Goal: Navigation & Orientation: Find specific page/section

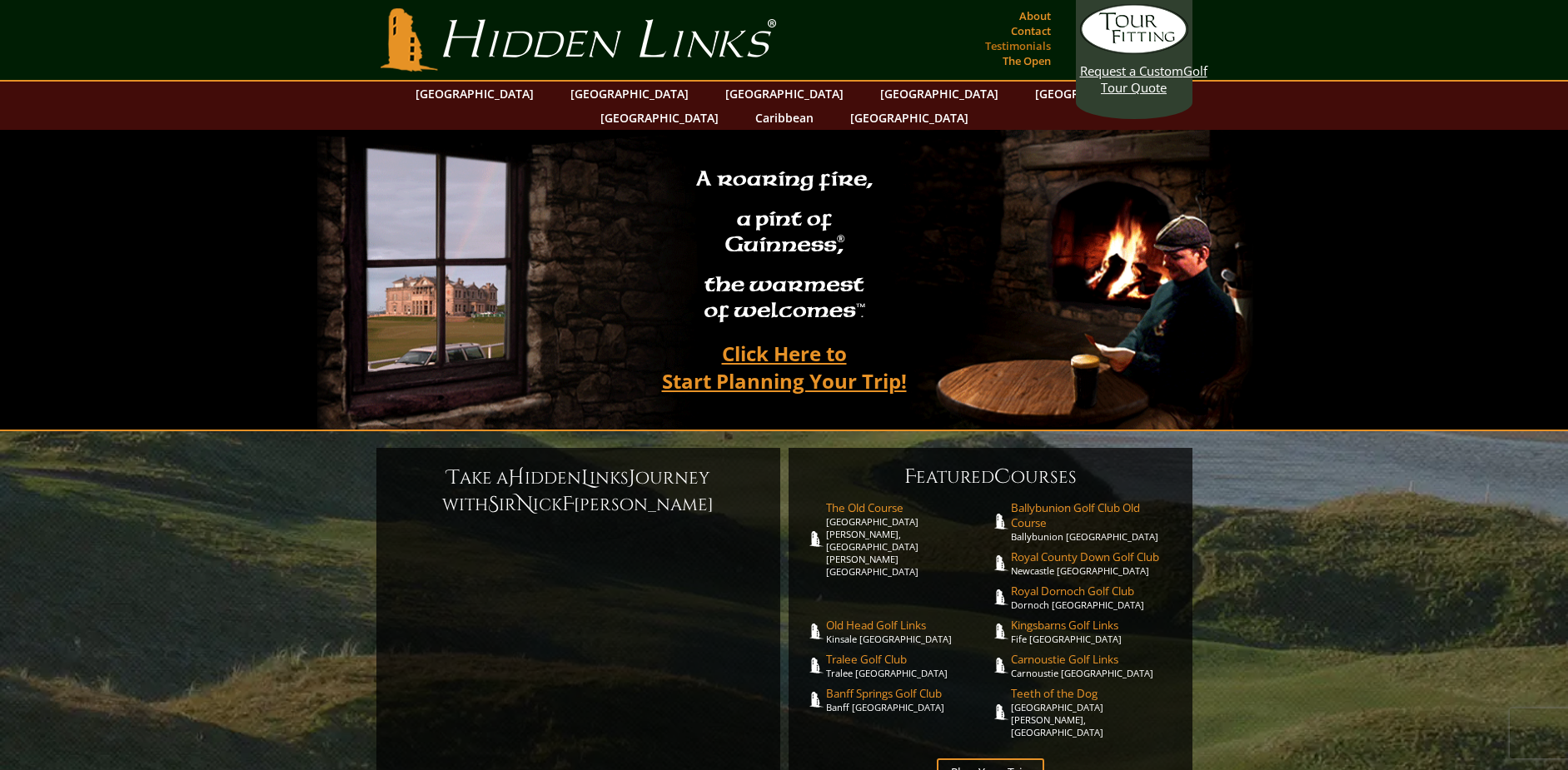
click at [1028, 43] on link "Testimonials" at bounding box center [1017, 46] width 74 height 24
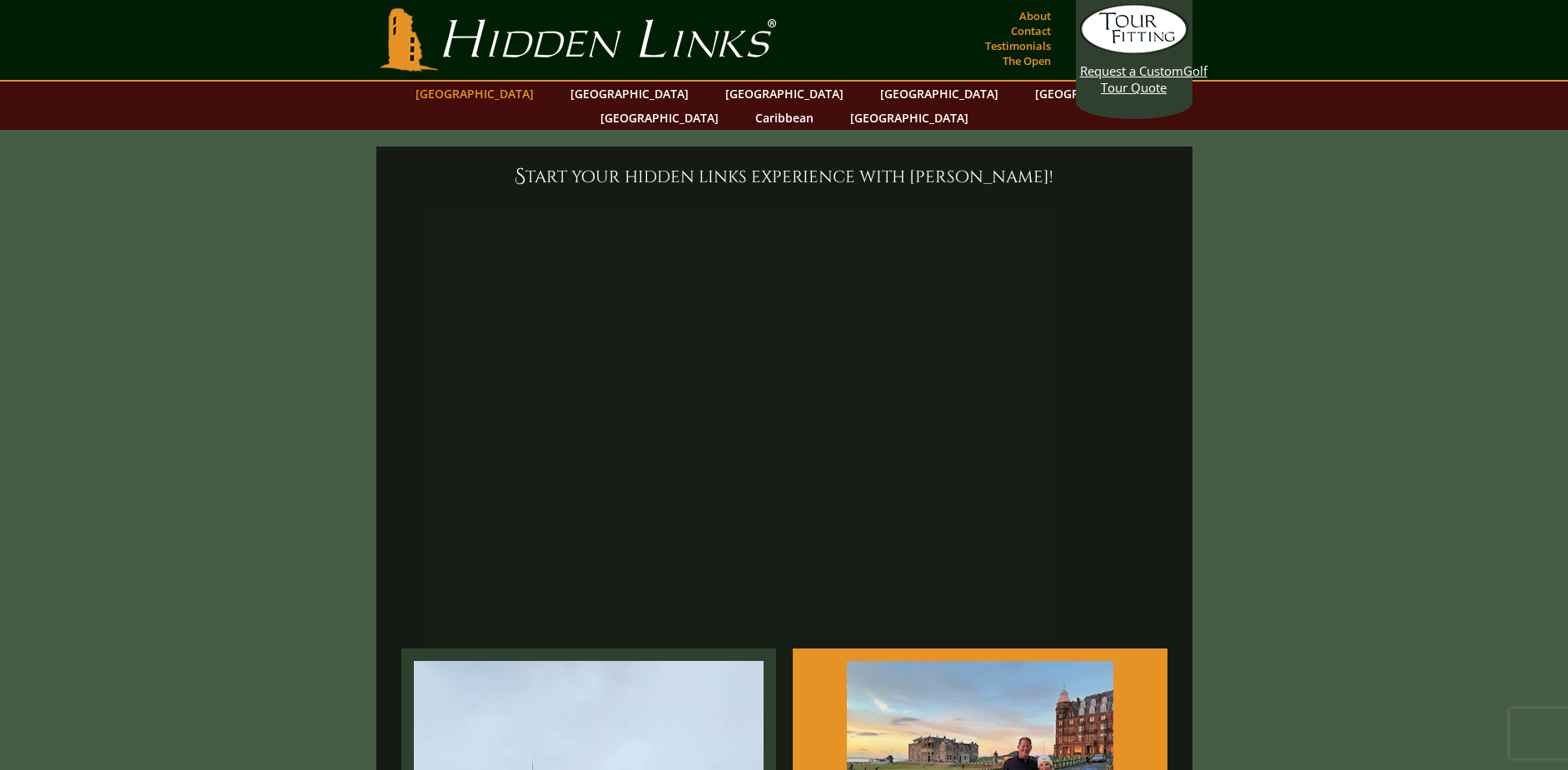
click at [526, 94] on link "[GEOGRAPHIC_DATA]" at bounding box center [474, 93] width 135 height 24
